Goal: Task Accomplishment & Management: Manage account settings

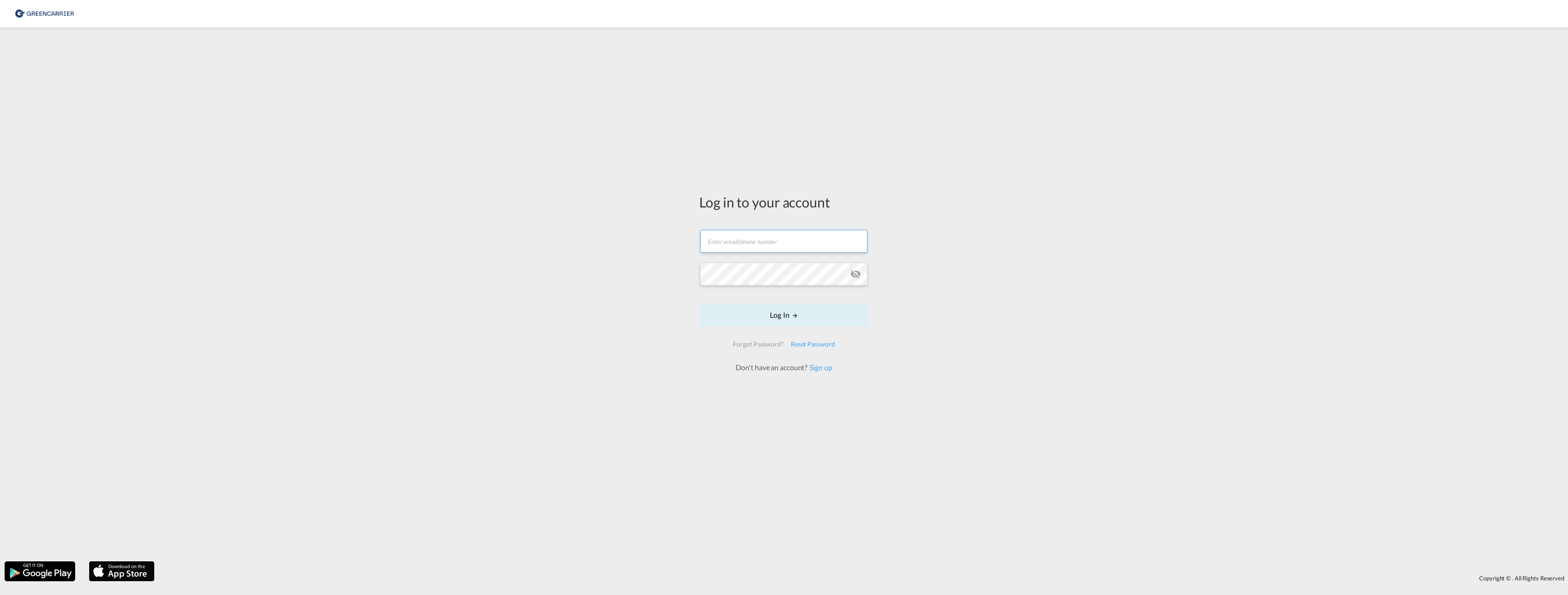
click at [780, 245] on input "text" at bounding box center [783, 241] width 167 height 23
type input "[PERSON_NAME][EMAIL_ADDRESS][DOMAIN_NAME]"
click at [758, 362] on div "Forgot Password?" at bounding box center [758, 362] width 57 height 16
click at [807, 361] on div "Reset Password" at bounding box center [813, 362] width 52 height 16
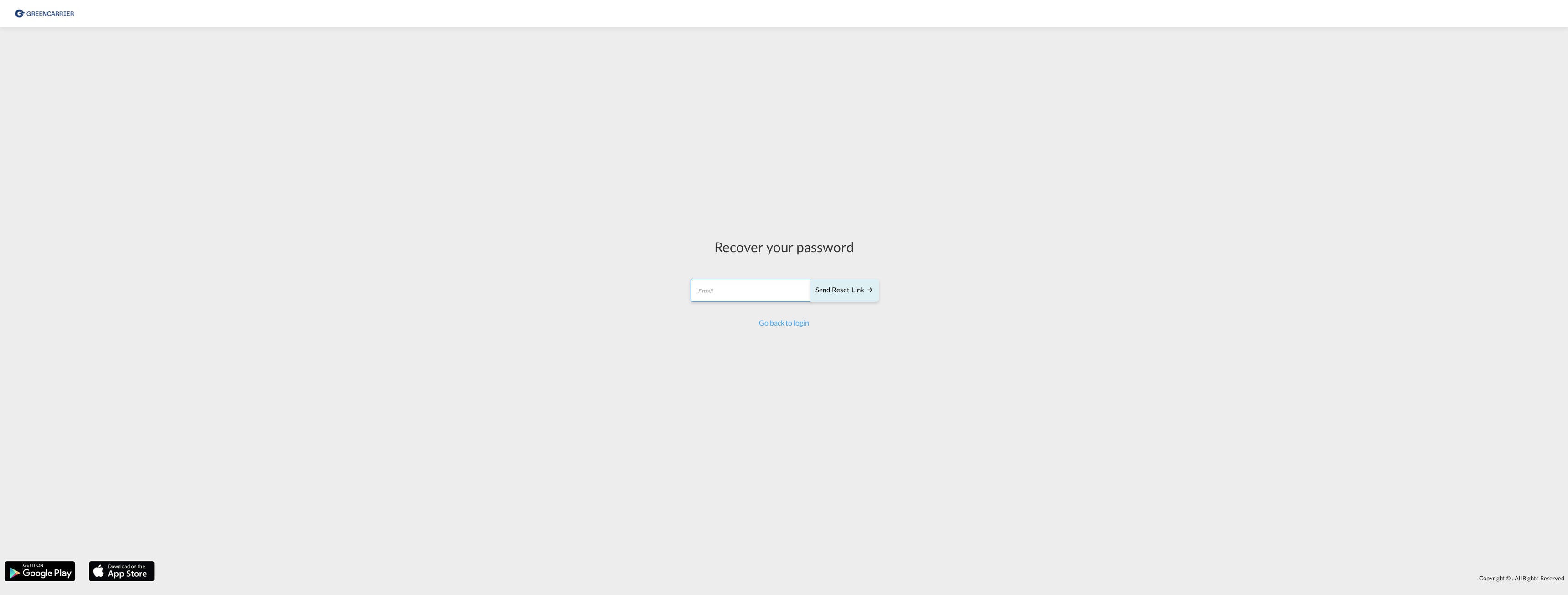
click at [739, 285] on input "email" at bounding box center [751, 290] width 121 height 23
click at [839, 308] on div "Send reset link" at bounding box center [845, 308] width 58 height 10
click at [841, 303] on div "Send reset link" at bounding box center [845, 303] width 58 height 10
click at [690, 424] on div "Recover your password [PERSON_NAME][EMAIL_ADDRESS][DOMAIN_NAME] Send reset link…" at bounding box center [784, 282] width 203 height 501
click at [779, 308] on input "[PERSON_NAME][EMAIL_ADDRESS][DOMAIN_NAME]" at bounding box center [751, 303] width 121 height 23
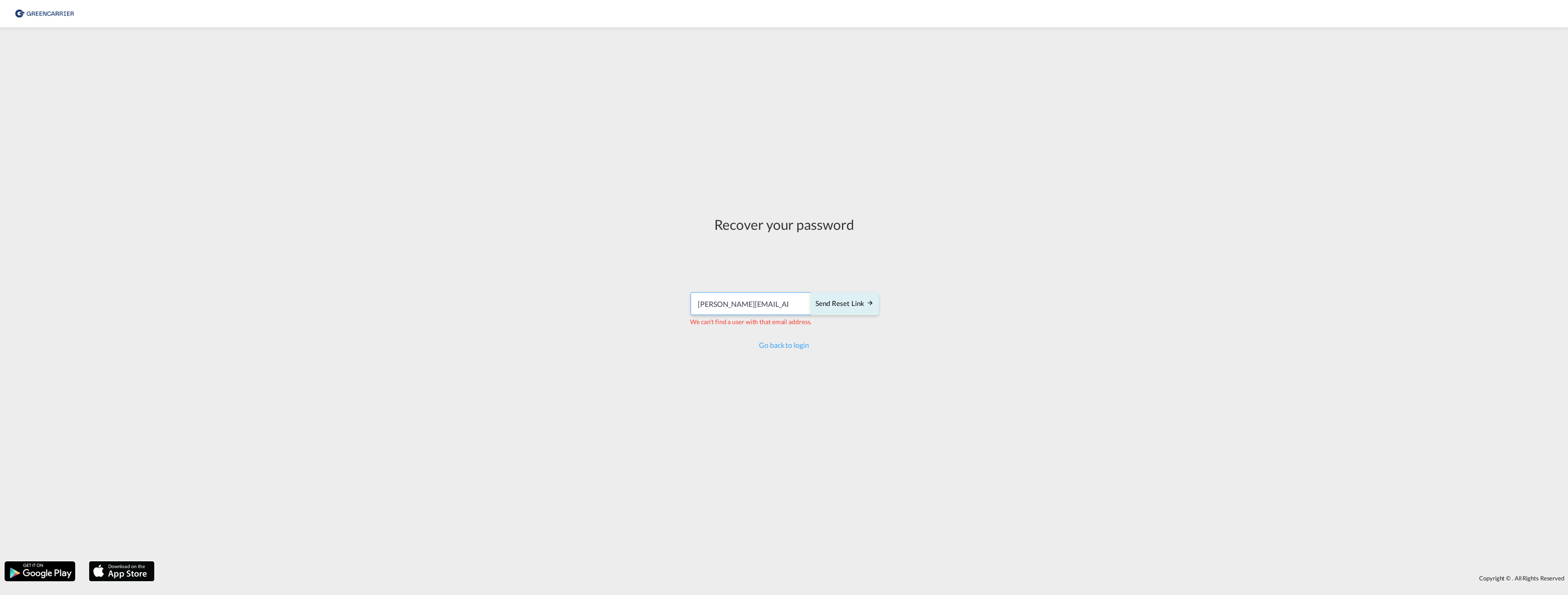
drag, startPoint x: 788, startPoint y: 305, endPoint x: 664, endPoint y: 300, distance: 124.1
click at [664, 300] on div "Recover your password [PERSON_NAME][EMAIL_ADDRESS][DOMAIN_NAME] Send reset link…" at bounding box center [784, 294] width 1568 height 525
type input "m"
type input "[PERSON_NAME][EMAIL_ADDRESS][DOMAIN_NAME]"
click at [837, 308] on div "Send reset link" at bounding box center [845, 308] width 58 height 10
